Goal: Obtain resource: Download file/media

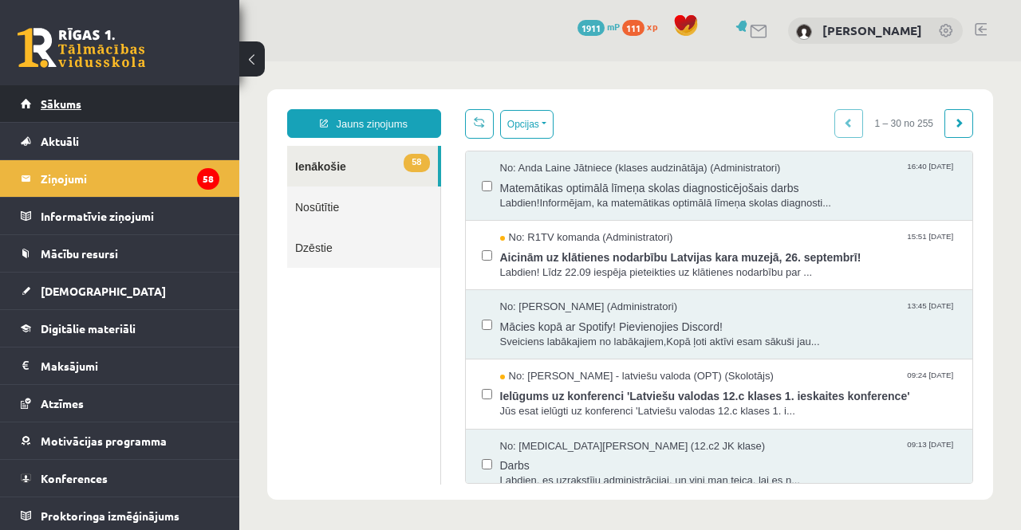
click at [138, 104] on link "Sākums" at bounding box center [120, 103] width 199 height 37
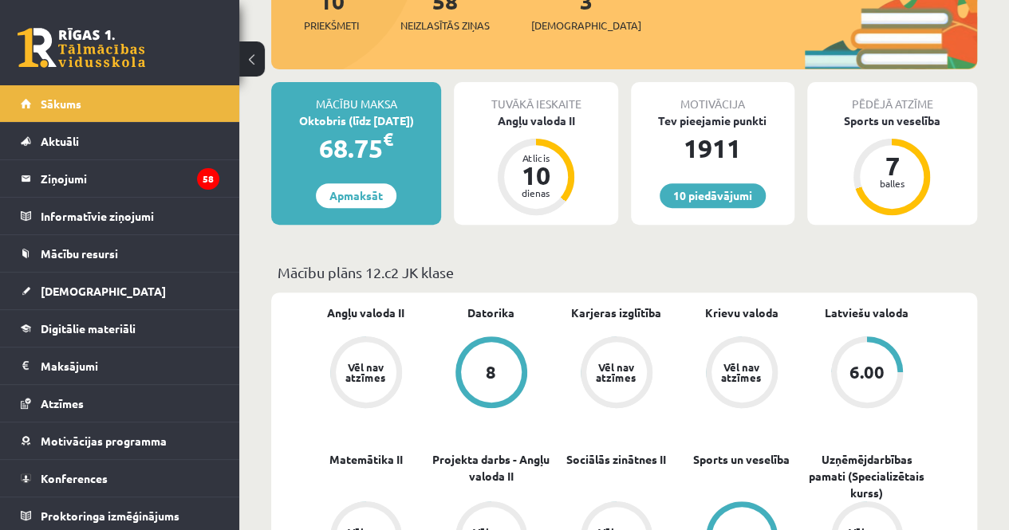
scroll to position [196, 0]
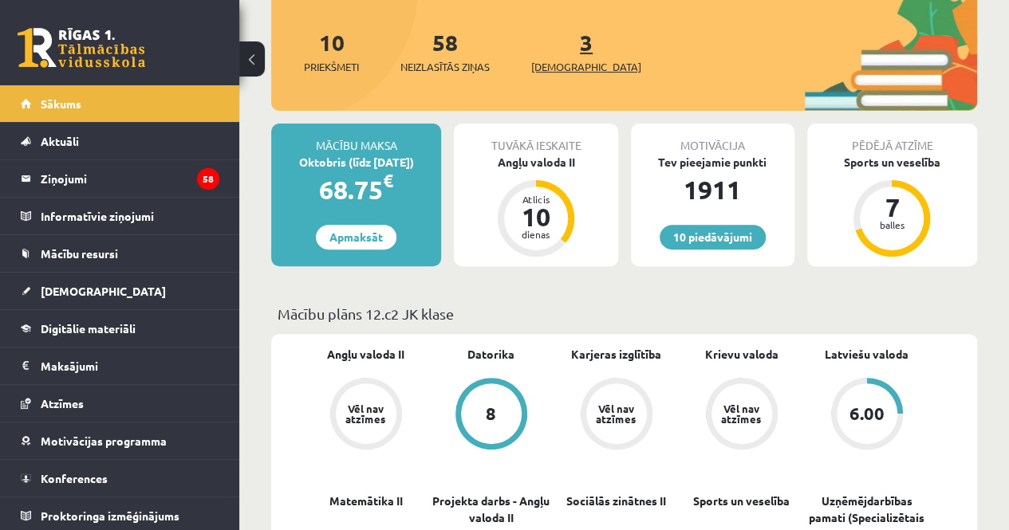
click at [552, 69] on span "[DEMOGRAPHIC_DATA]" at bounding box center [586, 67] width 110 height 16
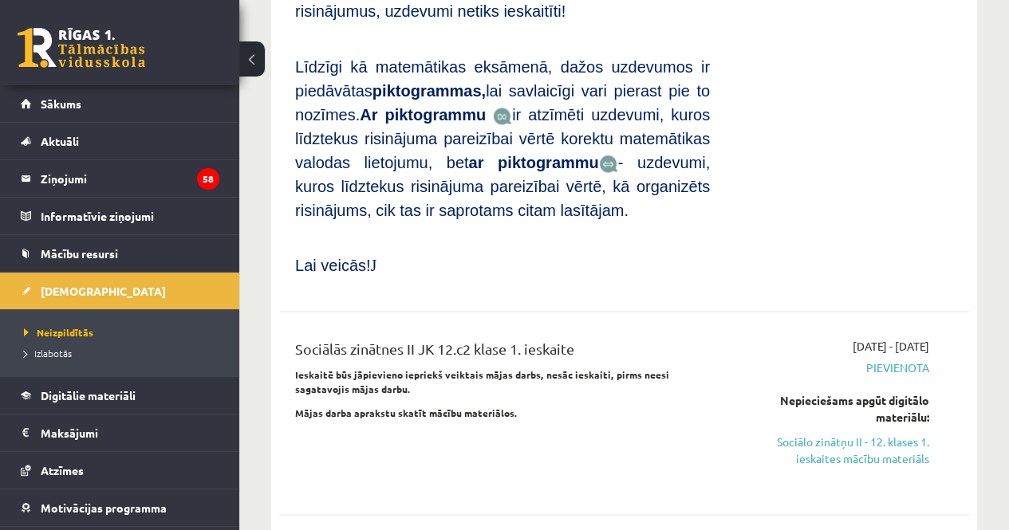
scroll to position [1237, 0]
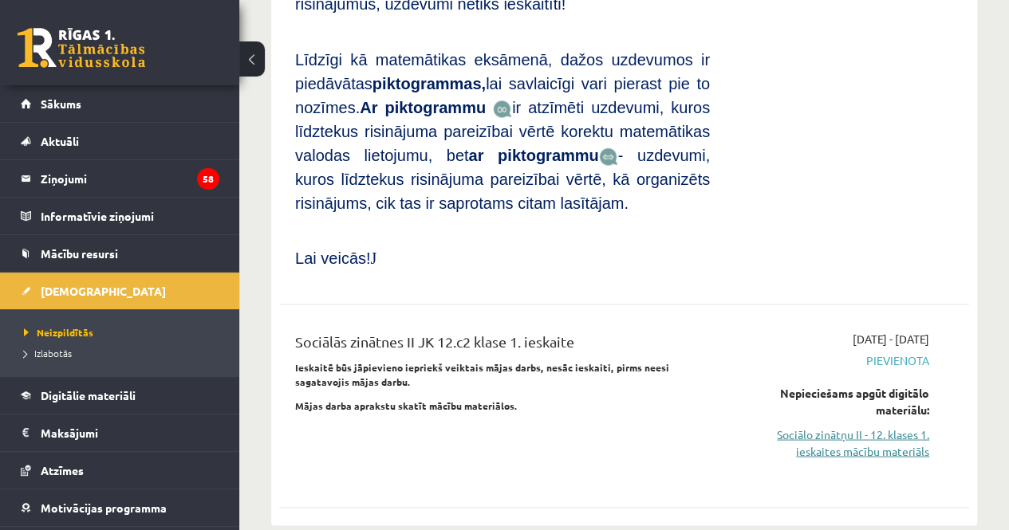
click at [886, 426] on link "Sociālo zinātņu II - 12. klases 1. ieskaites mācību materiāls" at bounding box center [831, 443] width 195 height 34
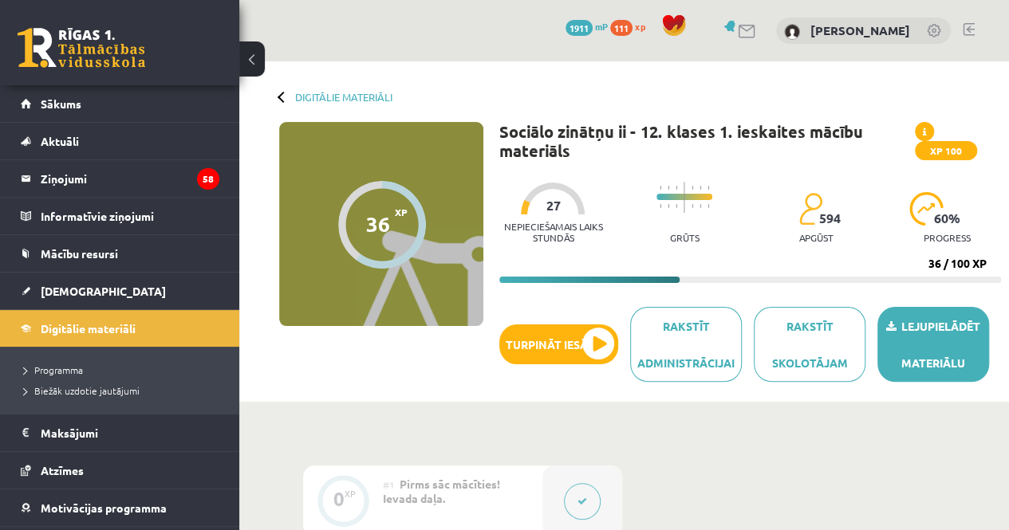
click at [945, 357] on link "Lejupielādēt materiālu" at bounding box center [934, 344] width 112 height 75
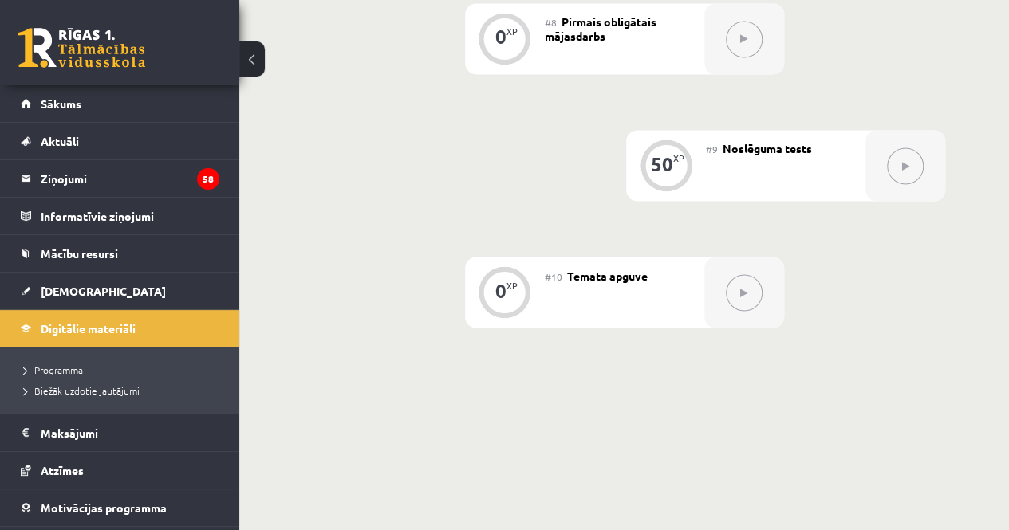
scroll to position [1357, 0]
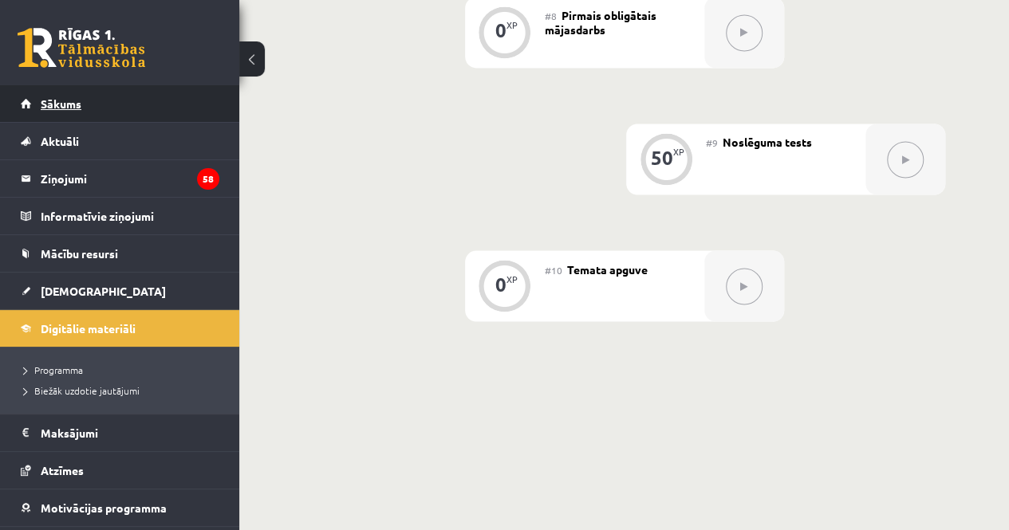
click at [102, 111] on link "Sākums" at bounding box center [120, 103] width 199 height 37
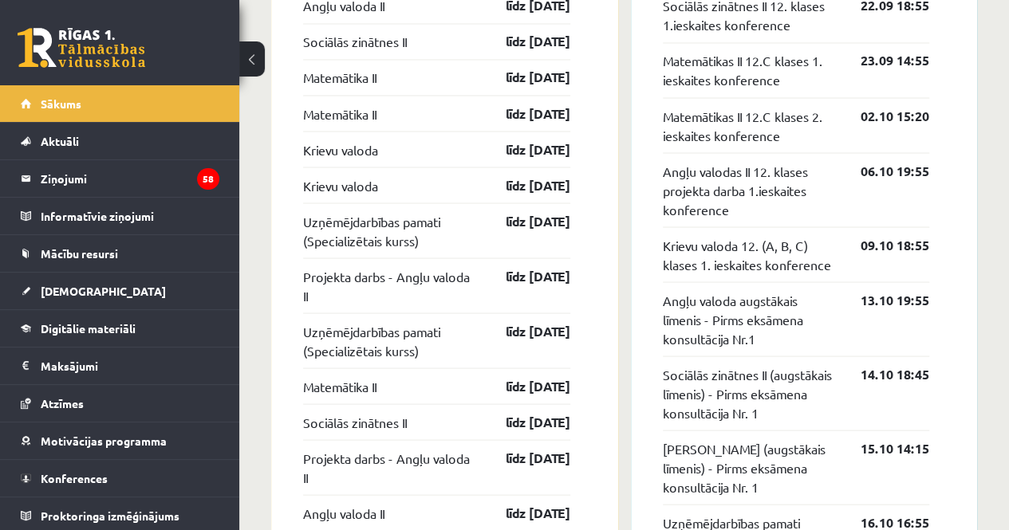
scroll to position [1414, 0]
